Goal: Task Accomplishment & Management: Manage account settings

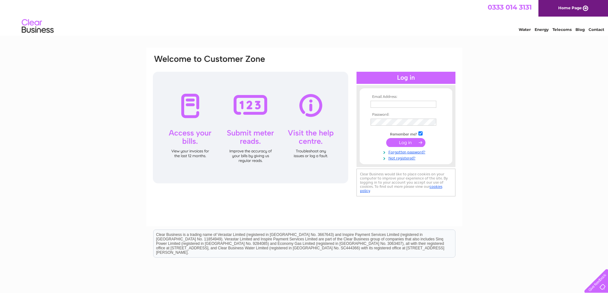
click at [0, 122] on div "Email Address: Password:" at bounding box center [304, 192] width 608 height 288
click at [392, 103] on input "text" at bounding box center [403, 104] width 66 height 7
paste input "[PERSON_NAME][EMAIL_ADDRESS][PERSON_NAME][DOMAIN_NAME]"
click at [400, 106] on input "[PERSON_NAME][EMAIL_ADDRESS][PERSON_NAME][DOMAIN_NAME]" at bounding box center [403, 105] width 66 height 8
click at [433, 103] on input "[PERSON_NAME][EMAIL_ADDRESS][PERSON_NAME][DOMAIN_NAME]" at bounding box center [403, 105] width 66 height 8
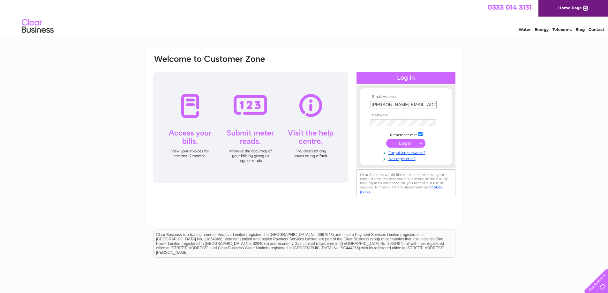
type input "[PERSON_NAME][EMAIL_ADDRESS][PERSON_NAME][DOMAIN_NAME]"
click at [415, 144] on input "submit" at bounding box center [405, 142] width 39 height 9
click at [406, 158] on link "Forgotten password?" at bounding box center [406, 158] width 72 height 6
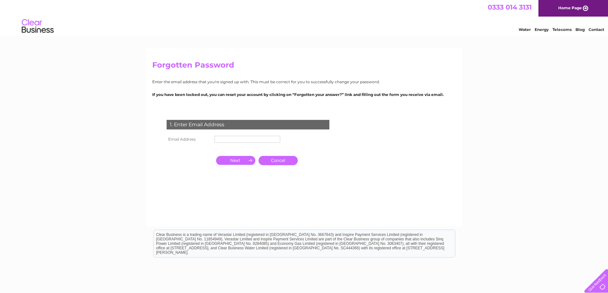
click at [247, 142] on input "text" at bounding box center [247, 139] width 66 height 7
paste input "[PERSON_NAME][EMAIL_ADDRESS][PERSON_NAME][DOMAIN_NAME]"
type input "[PERSON_NAME][EMAIL_ADDRESS][PERSON_NAME][DOMAIN_NAME]"
click at [244, 159] on input "button" at bounding box center [235, 161] width 39 height 9
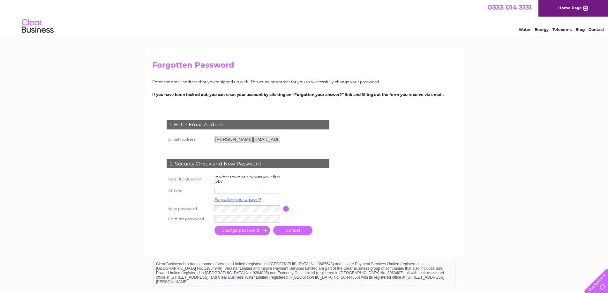
scroll to position [32, 0]
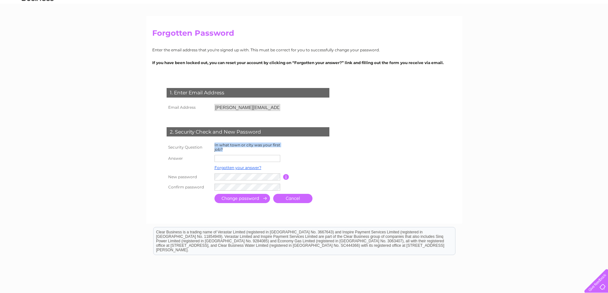
drag, startPoint x: 223, startPoint y: 149, endPoint x: 213, endPoint y: 147, distance: 10.4
click at [213, 147] on td "In what town or city was your first job?" at bounding box center [248, 147] width 70 height 12
copy label "In what town or city was your first job?"
drag, startPoint x: 46, startPoint y: 171, endPoint x: 71, endPoint y: 168, distance: 25.6
click at [46, 171] on div "Forgotten Password Enter the email address that you're signed up with. This mus…" at bounding box center [304, 174] width 608 height 317
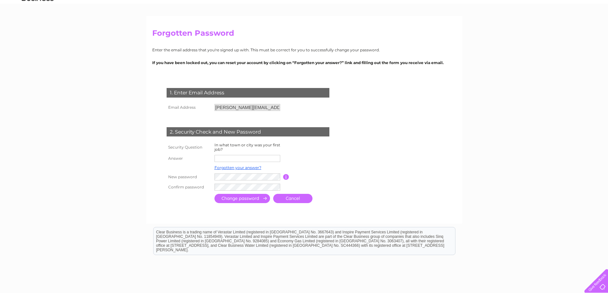
click at [232, 158] on input "text" at bounding box center [247, 158] width 66 height 7
paste input "RENFREWSHIRE"
type input "RENFREWSHIRE"
click at [286, 176] on input "button" at bounding box center [286, 177] width 6 height 6
click at [247, 181] on td at bounding box center [248, 177] width 70 height 10
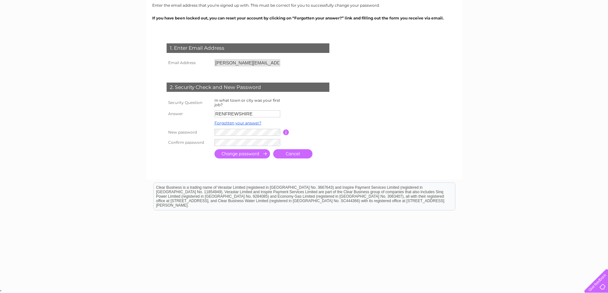
scroll to position [77, 0]
click at [263, 151] on input "submit" at bounding box center [241, 153] width 55 height 9
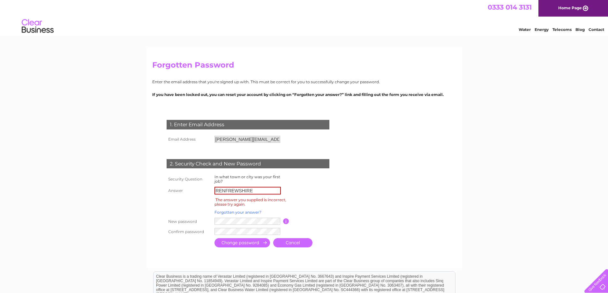
click at [240, 212] on link "Forgotten your answer?" at bounding box center [237, 212] width 47 height 5
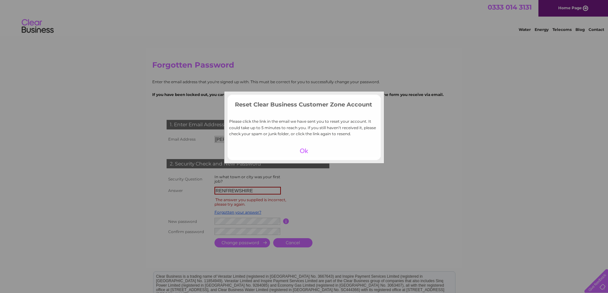
click at [302, 151] on div at bounding box center [303, 150] width 39 height 9
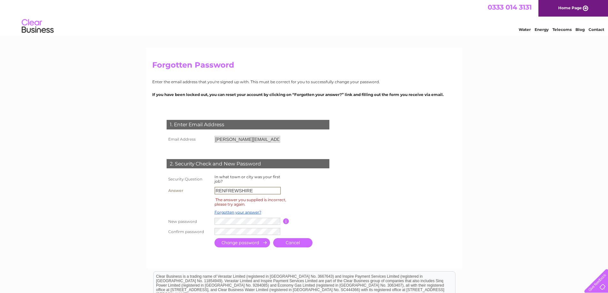
click at [267, 191] on input "RENFREWSHIRE" at bounding box center [247, 191] width 66 height 8
type input "R"
type input "uk"
click at [214, 238] on input "submit" at bounding box center [241, 242] width 55 height 9
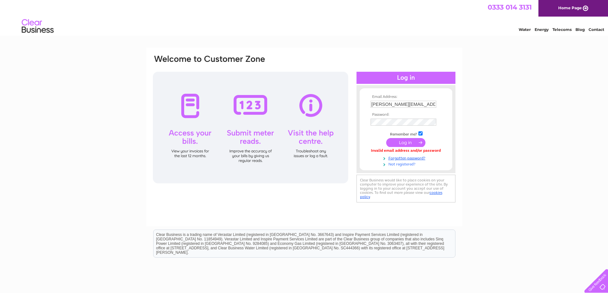
click at [391, 162] on link "Not registered?" at bounding box center [406, 164] width 72 height 6
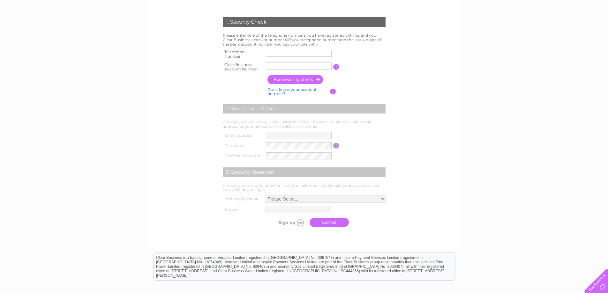
scroll to position [189, 0]
